Goal: Information Seeking & Learning: Understand process/instructions

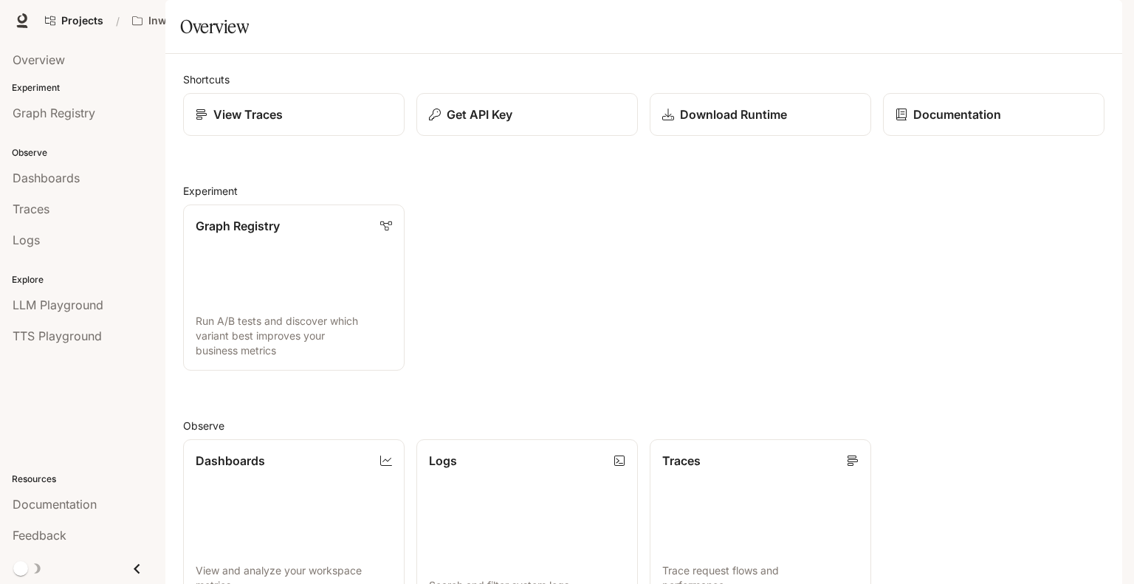
click at [1001, 29] on span "Documentation" at bounding box center [1003, 21] width 73 height 18
